Goal: Task Accomplishment & Management: Manage account settings

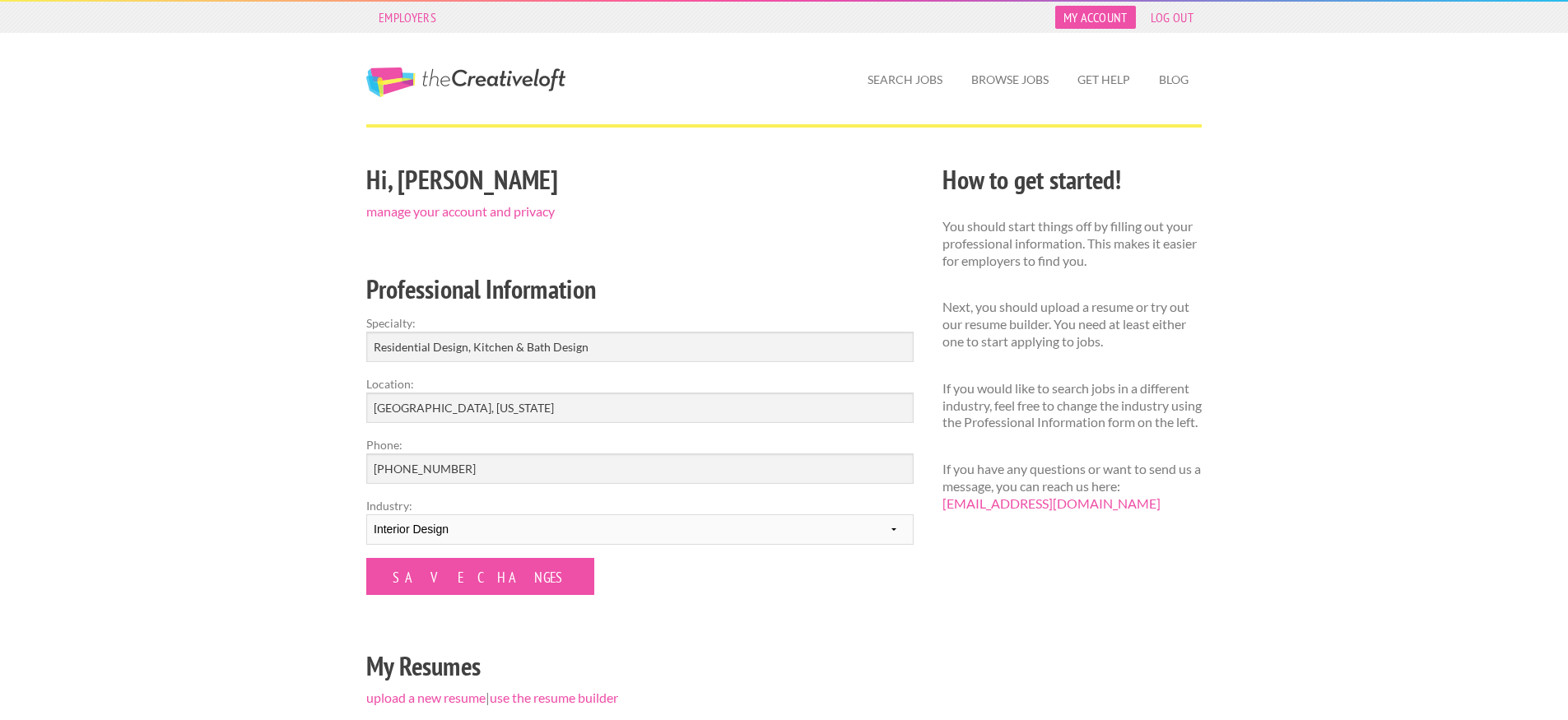
click at [1103, 17] on link "My Account" at bounding box center [1096, 17] width 81 height 23
click at [408, 211] on link "manage your account and privacy" at bounding box center [461, 211] width 189 height 16
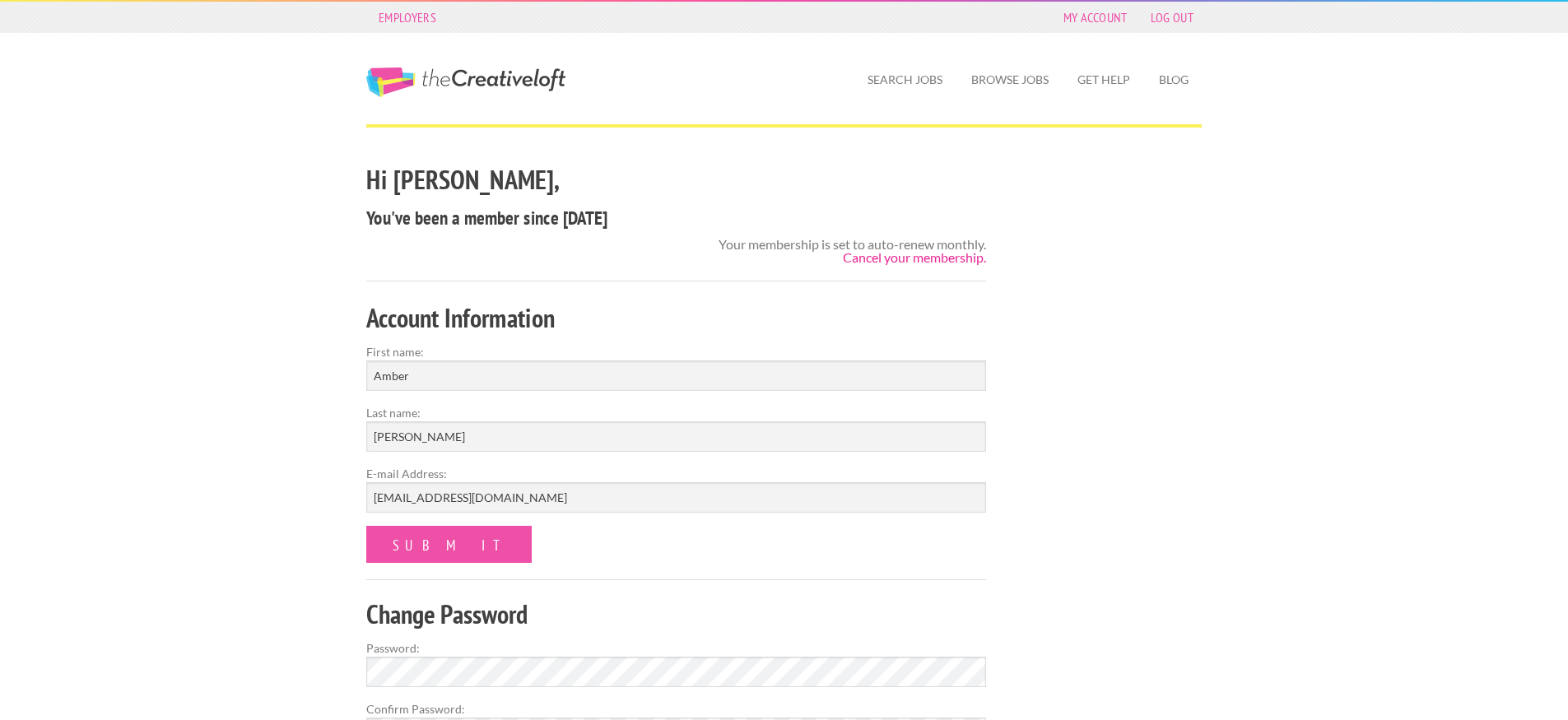
click at [882, 258] on link "Cancel your membership." at bounding box center [914, 257] width 143 height 16
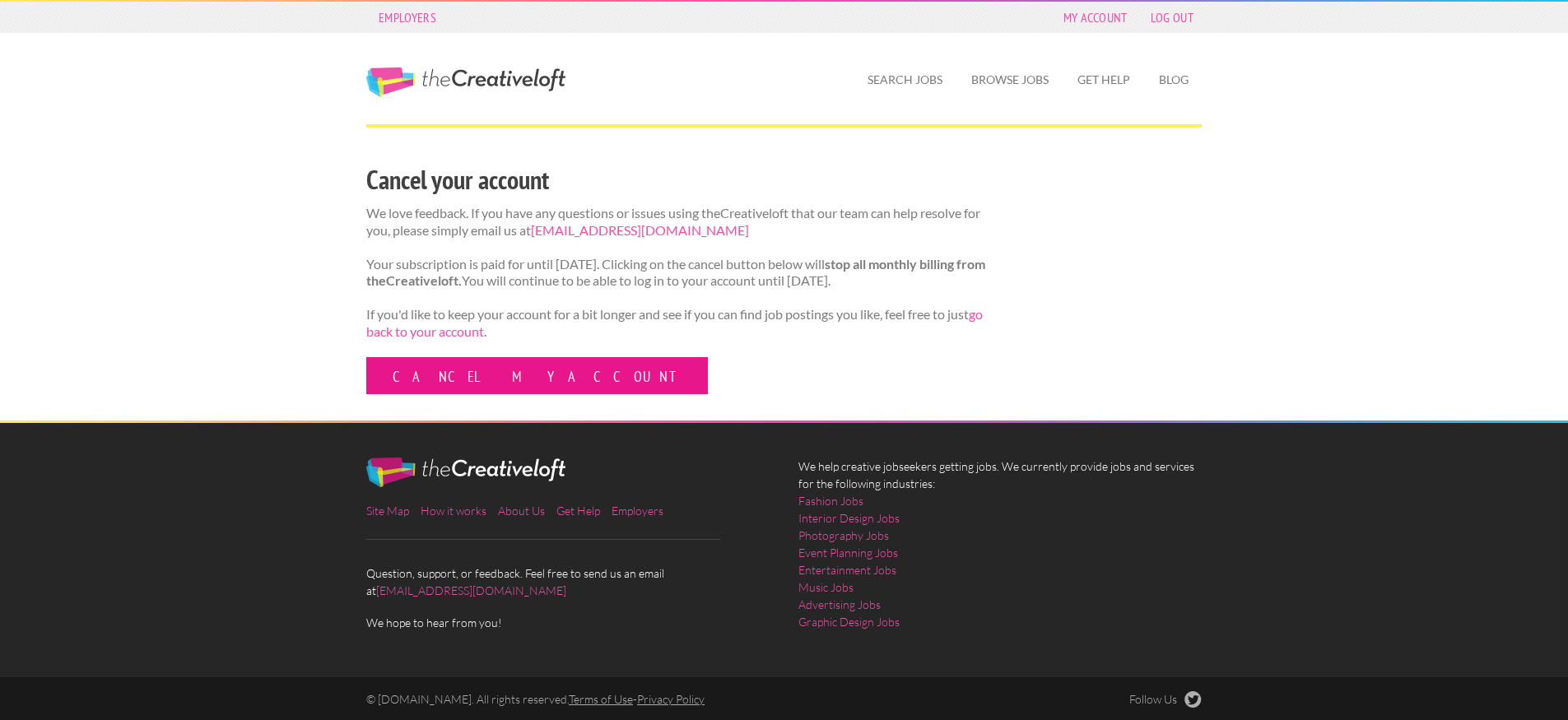
click at [467, 394] on link "Cancel my account" at bounding box center [537, 375] width 342 height 37
